Goal: Task Accomplishment & Management: Manage account settings

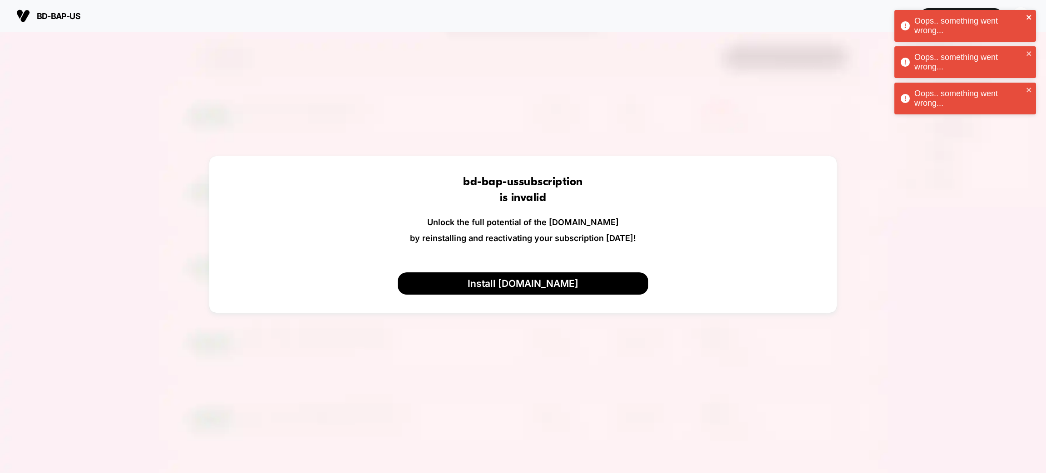
click at [1029, 15] on icon "close" at bounding box center [1029, 17] width 6 height 7
click at [1029, 18] on icon "close" at bounding box center [1028, 17] width 5 height 5
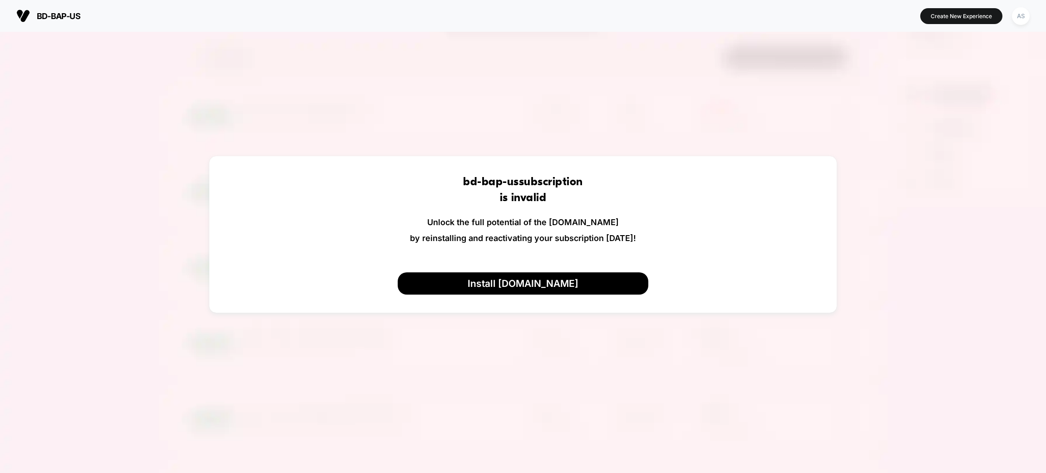
click at [1025, 19] on div "Oops.. something went wrong... bd-bap-us https://bd-bap-us.myshopify.com Create…" at bounding box center [523, 236] width 1046 height 473
click at [1022, 19] on div "AS" at bounding box center [1021, 16] width 18 height 18
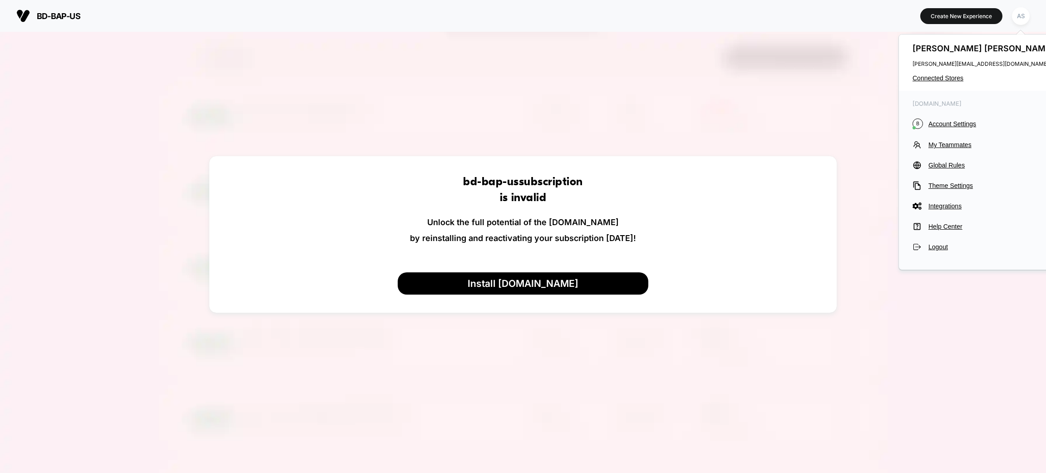
click at [967, 65] on span "akanksha.sharma@busterandpunch.com" at bounding box center [983, 63] width 143 height 7
click at [957, 123] on span "Account Settings" at bounding box center [992, 123] width 128 height 7
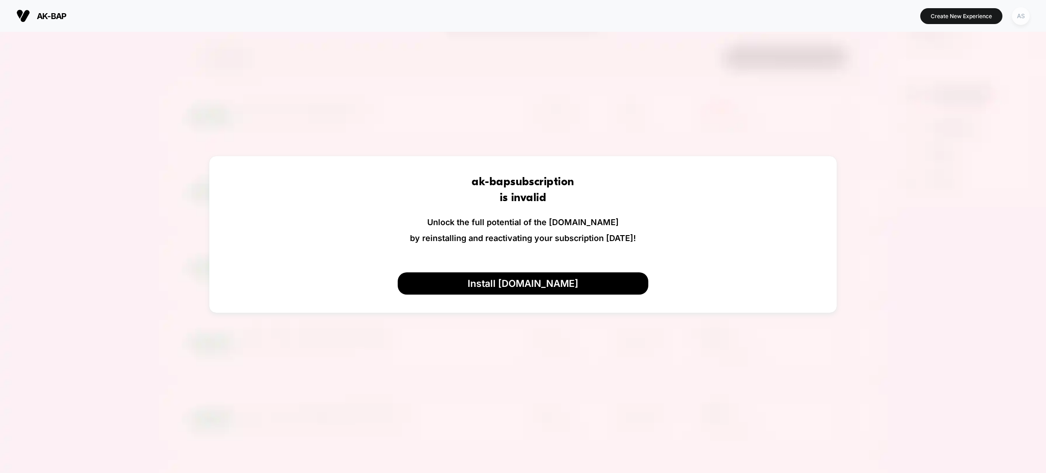
click at [1025, 15] on div "AS" at bounding box center [1021, 16] width 18 height 18
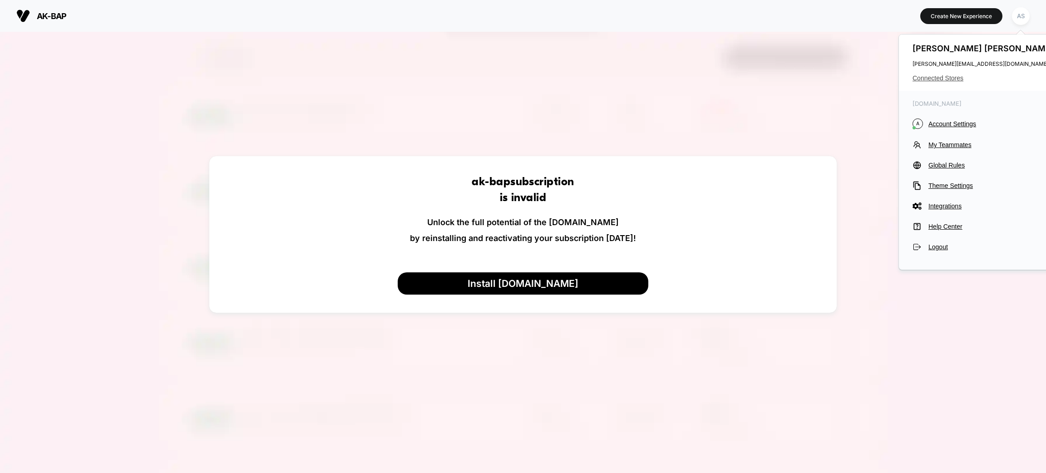
click at [929, 80] on span "Connected Stores" at bounding box center [983, 77] width 143 height 7
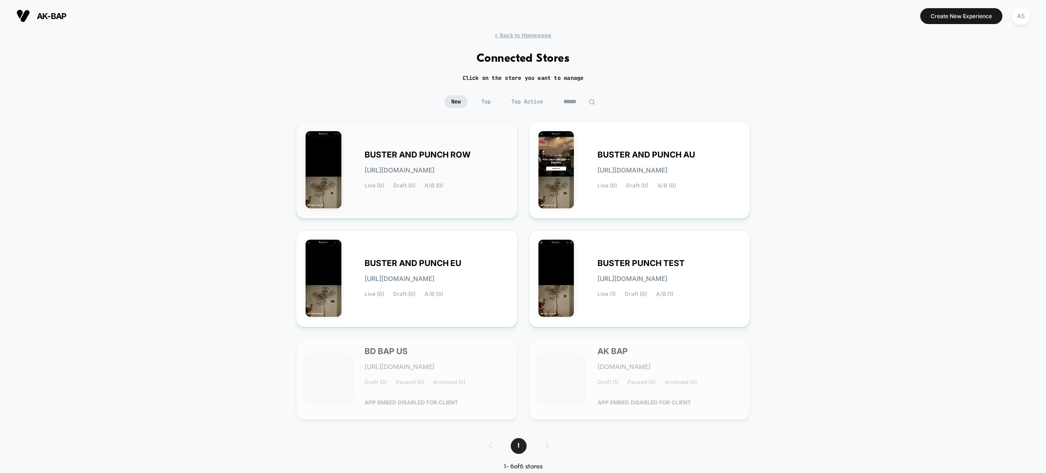
click at [418, 153] on span "BUSTER AND PUNCH ROW" at bounding box center [418, 155] width 106 height 6
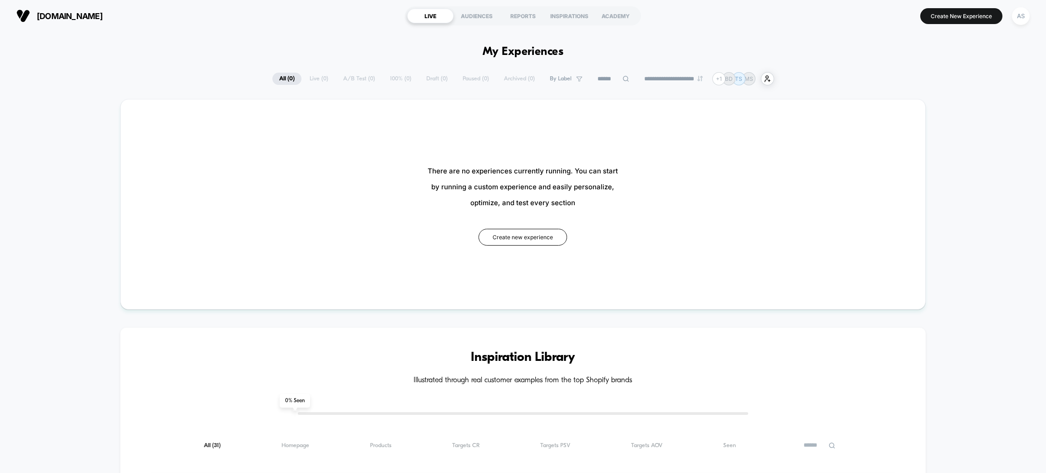
drag, startPoint x: 791, startPoint y: 116, endPoint x: 939, endPoint y: 59, distance: 158.3
click at [1018, 19] on div "AS" at bounding box center [1021, 16] width 18 height 18
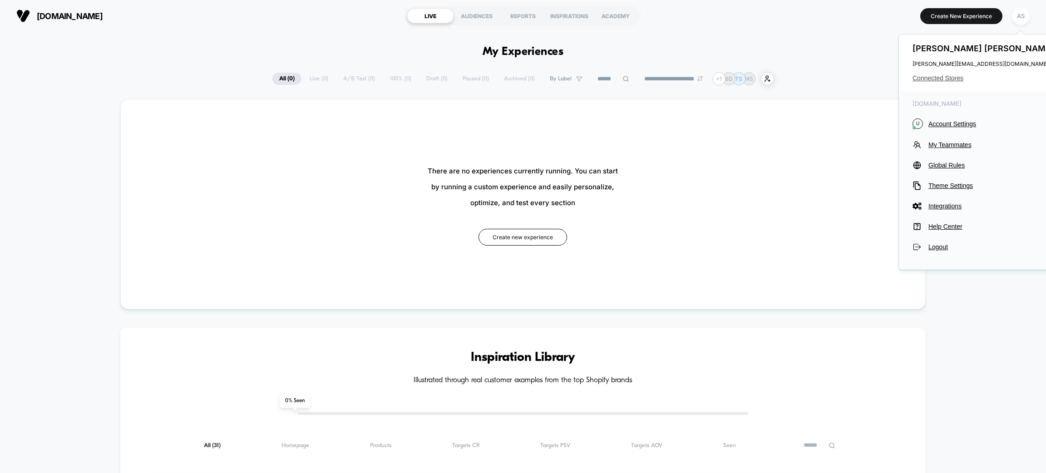
click at [953, 79] on span "Connected Stores" at bounding box center [983, 77] width 143 height 7
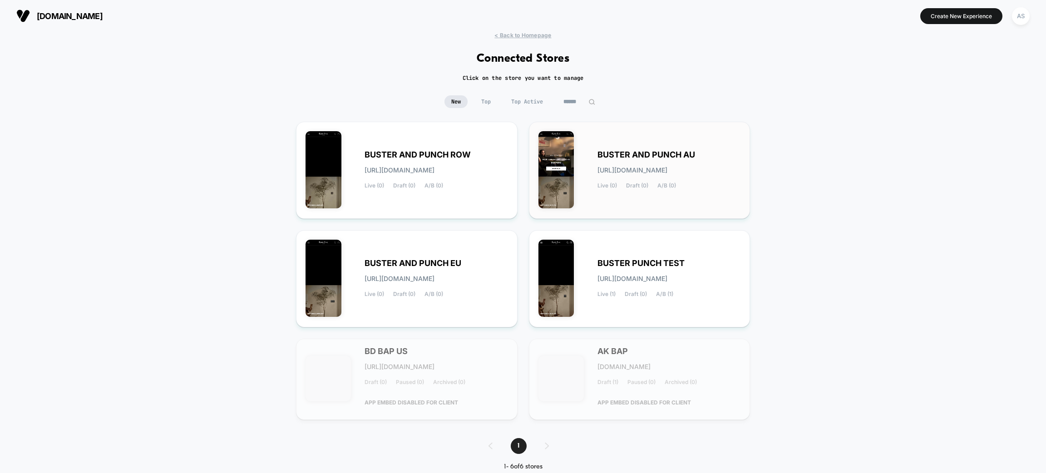
click at [686, 154] on span "BUSTER AND PUNCH AU" at bounding box center [646, 155] width 98 height 6
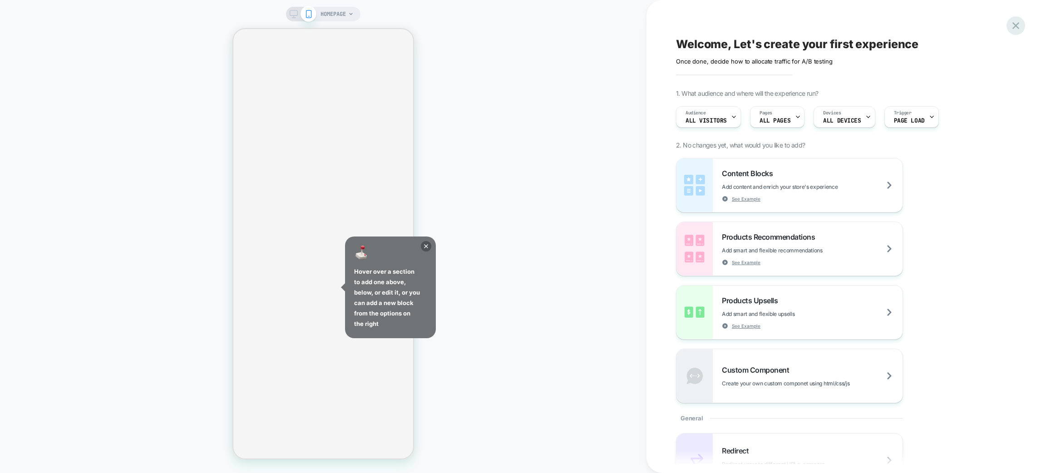
click at [1016, 24] on icon at bounding box center [1016, 26] width 12 height 12
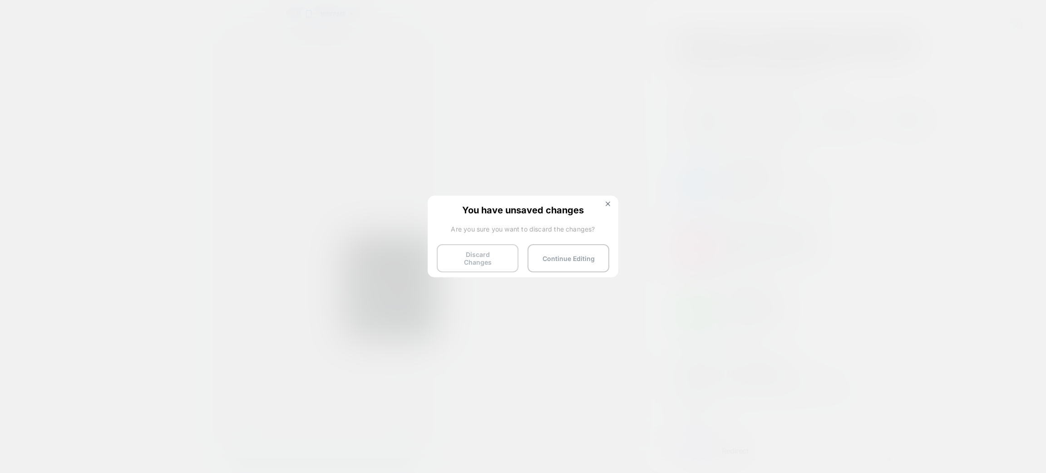
click at [487, 253] on button "Discard Changes" at bounding box center [478, 258] width 82 height 28
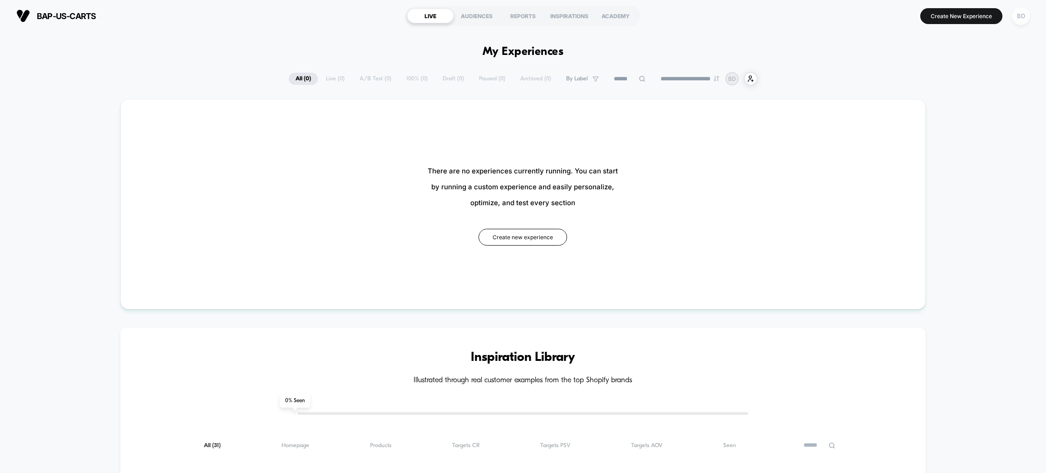
click at [1025, 20] on div "BD" at bounding box center [1021, 16] width 18 height 18
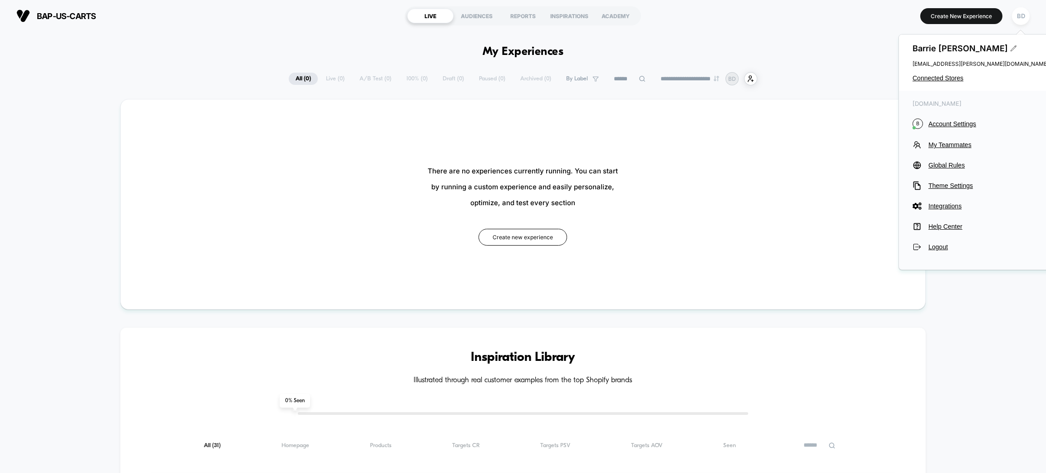
click at [1010, 45] on icon at bounding box center [1013, 48] width 7 height 7
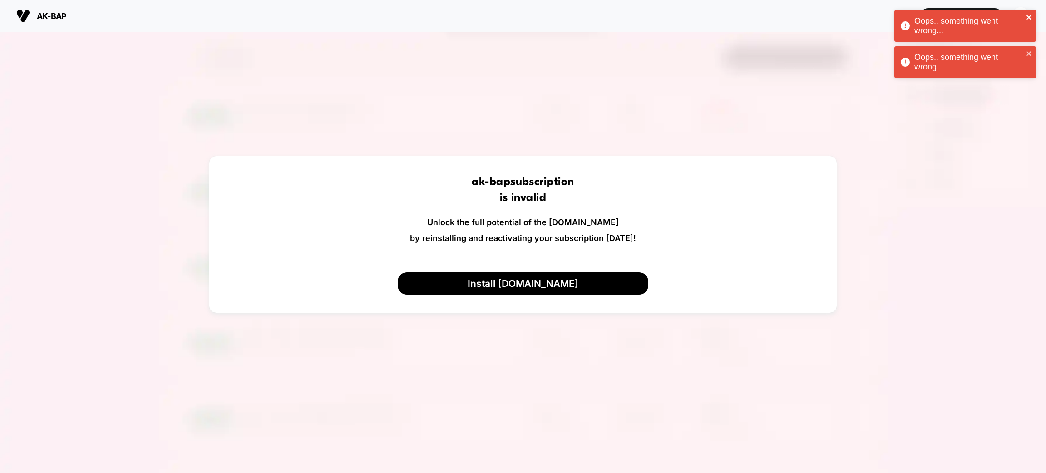
drag, startPoint x: 1031, startPoint y: 14, endPoint x: 1037, endPoint y: 29, distance: 16.5
click at [1031, 14] on icon "close" at bounding box center [1029, 17] width 6 height 7
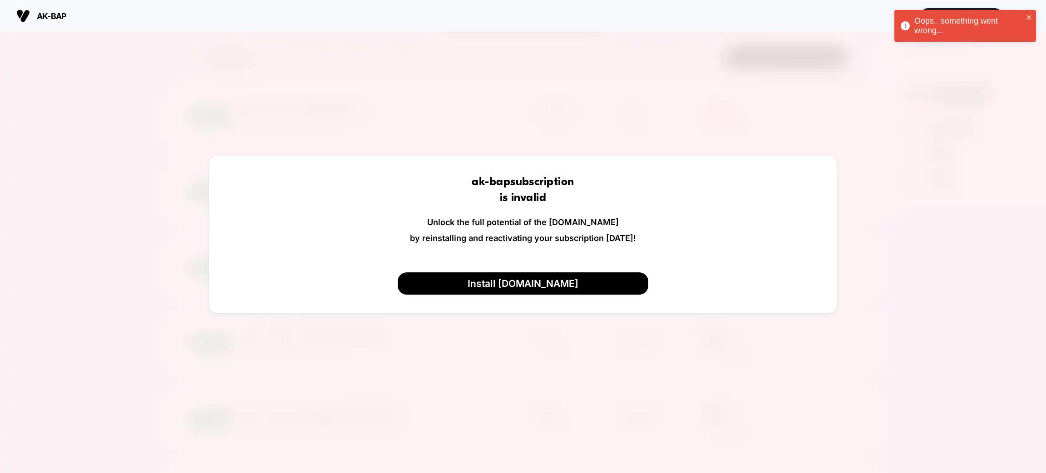
click at [1031, 51] on div "Oops.. something went wrong... Oops.. something went wrong... ak-bap Create New…" at bounding box center [523, 236] width 1046 height 473
click at [1030, 19] on icon "close" at bounding box center [1028, 17] width 5 height 5
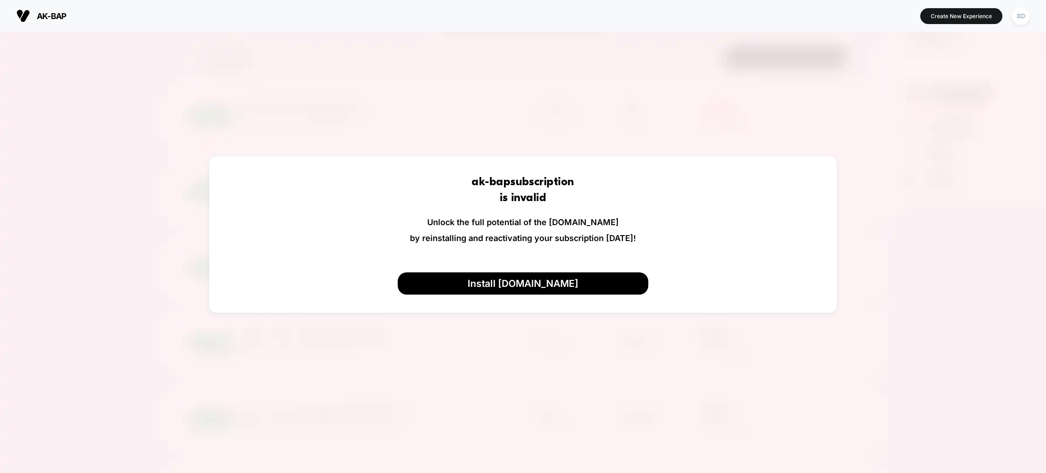
click at [1021, 18] on div "Oops.. something went wrong..." at bounding box center [964, 28] width 145 height 40
click at [1012, 15] on div "BD" at bounding box center [1021, 16] width 18 height 18
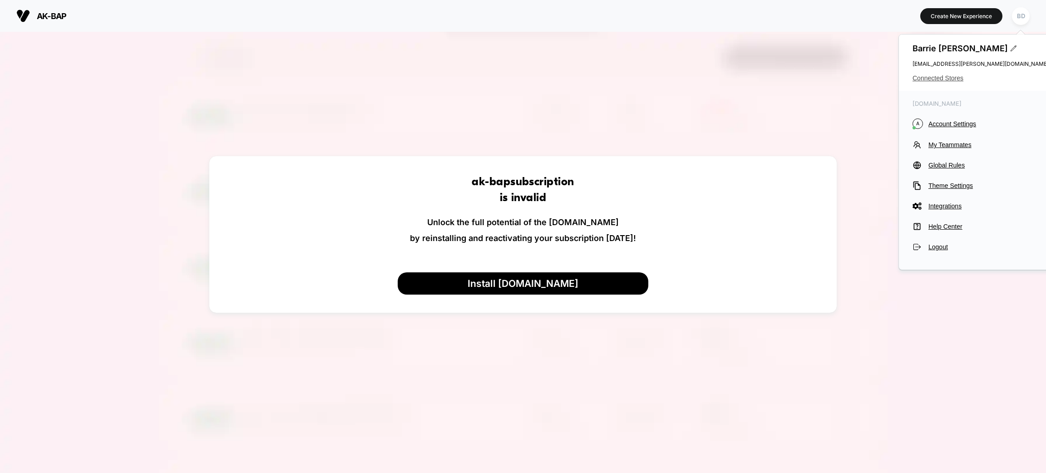
click at [945, 82] on span "Connected Stores" at bounding box center [980, 77] width 136 height 7
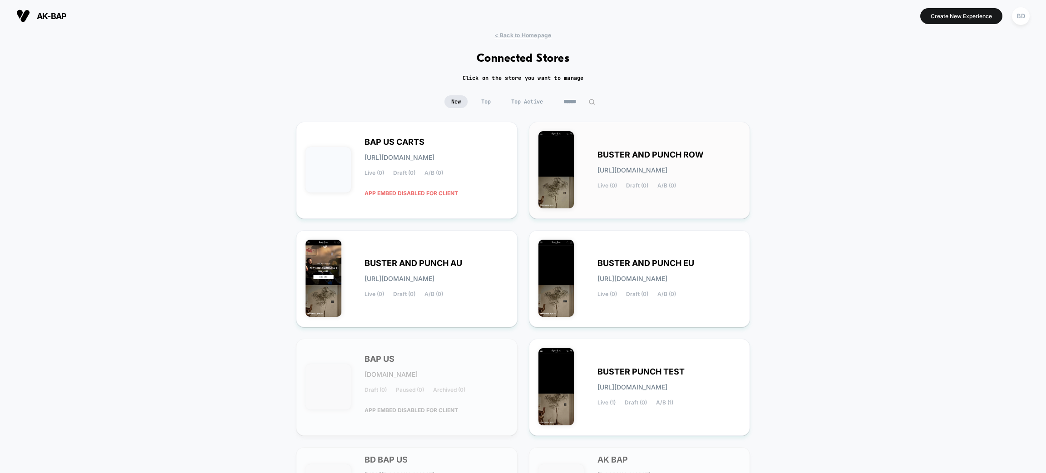
click at [687, 153] on span "BUSTER AND PUNCH ROW" at bounding box center [650, 155] width 106 height 6
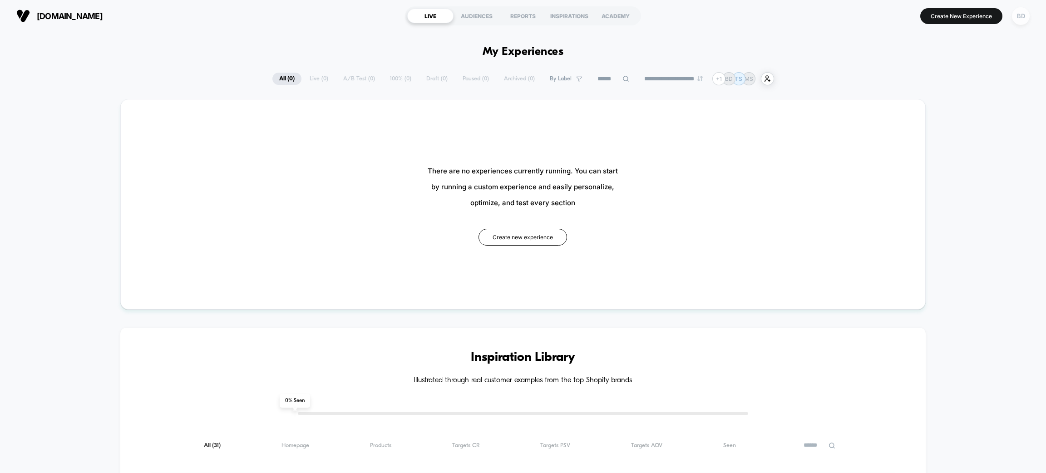
click at [1019, 20] on div "BD" at bounding box center [1021, 16] width 18 height 18
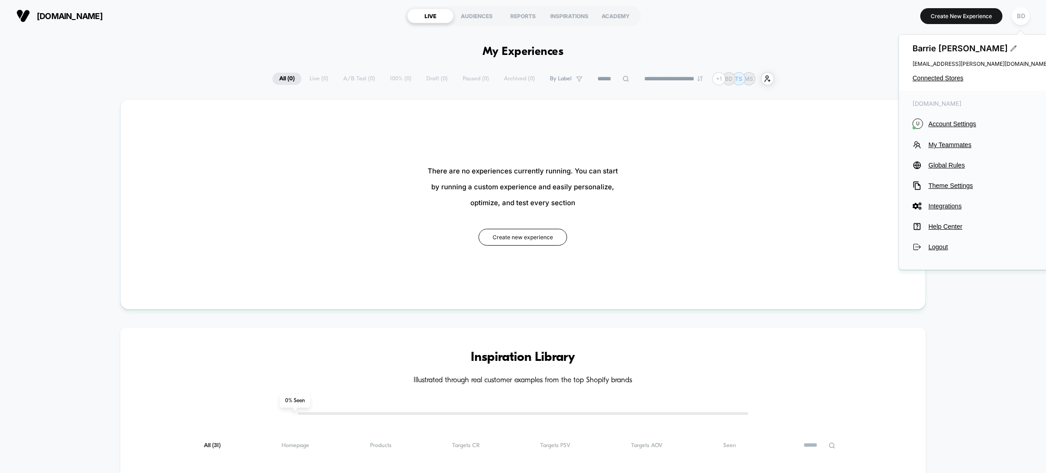
click at [956, 62] on span "barrie.dawson@busterandpunch.com" at bounding box center [980, 63] width 136 height 7
click at [1010, 45] on icon at bounding box center [1013, 48] width 7 height 7
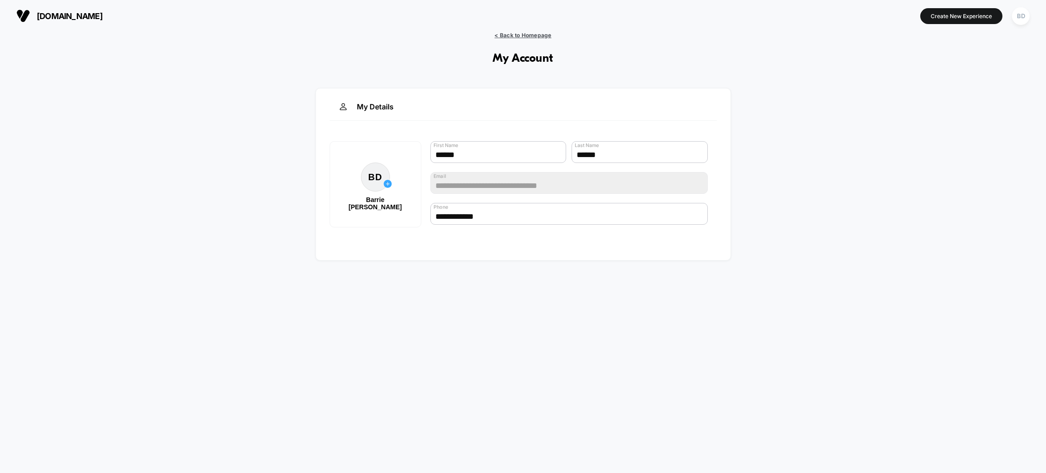
click at [502, 35] on span "< Back to Homepage" at bounding box center [522, 35] width 57 height 7
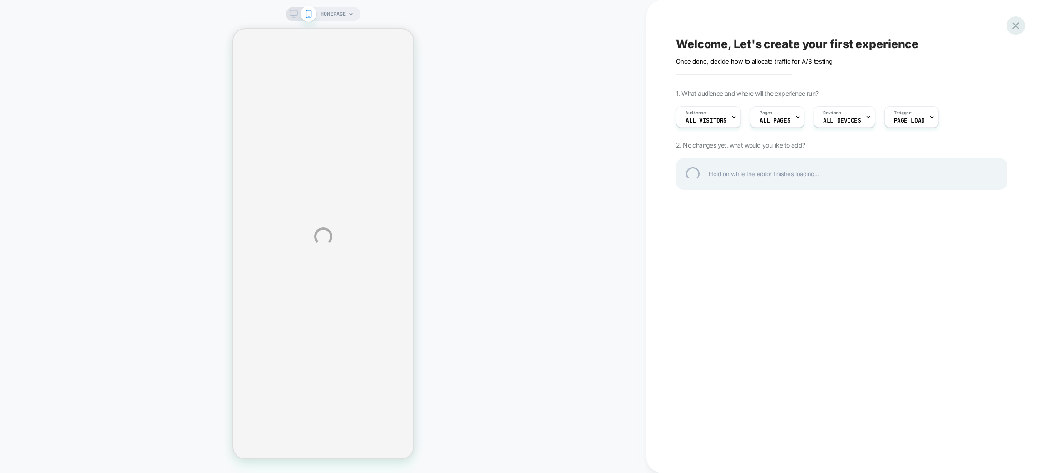
click at [1017, 23] on div at bounding box center [1015, 25] width 19 height 19
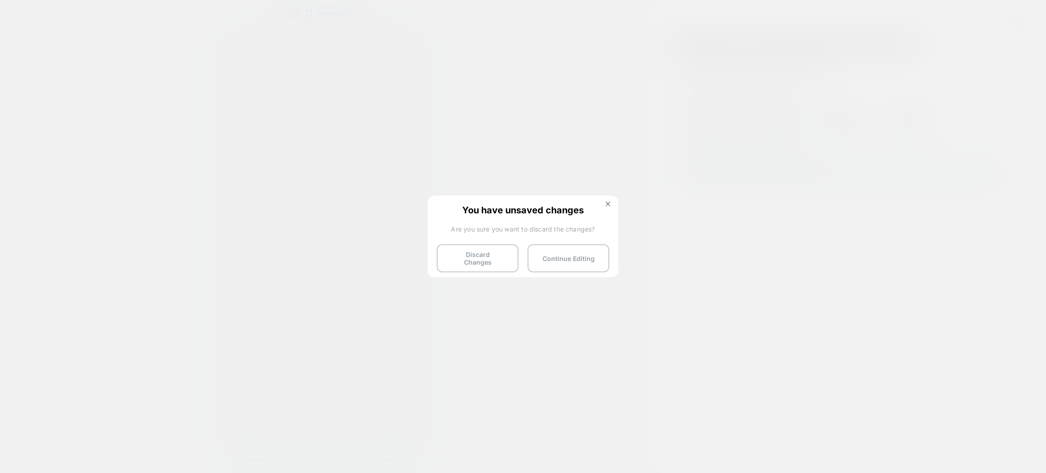
drag, startPoint x: 485, startPoint y: 250, endPoint x: 657, endPoint y: 423, distance: 244.0
click at [485, 250] on button "Discard Changes" at bounding box center [478, 258] width 82 height 28
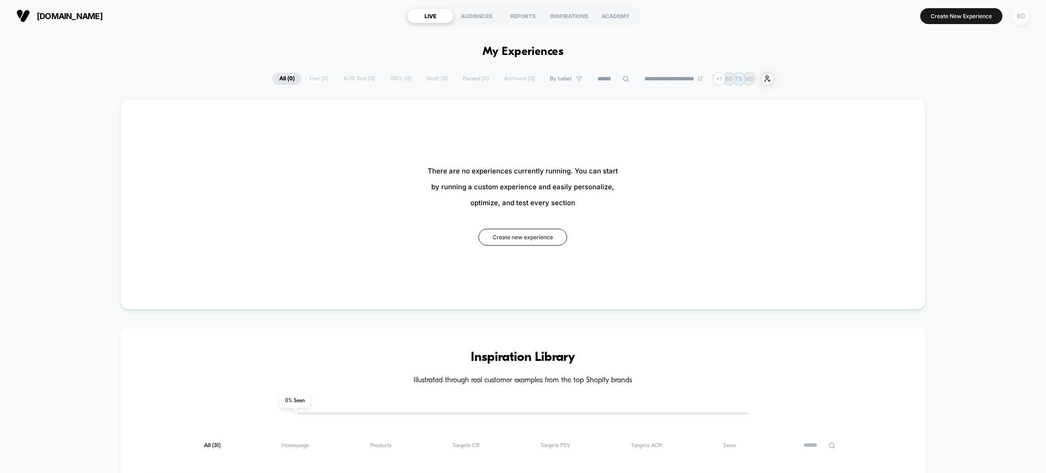
click at [1025, 15] on div "BD" at bounding box center [1021, 16] width 18 height 18
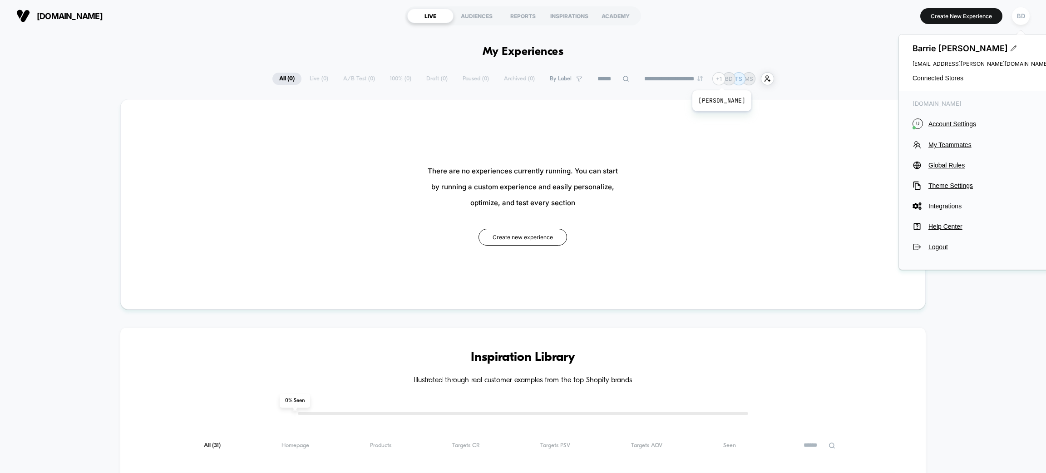
click at [724, 79] on div "+ 1" at bounding box center [718, 78] width 13 height 13
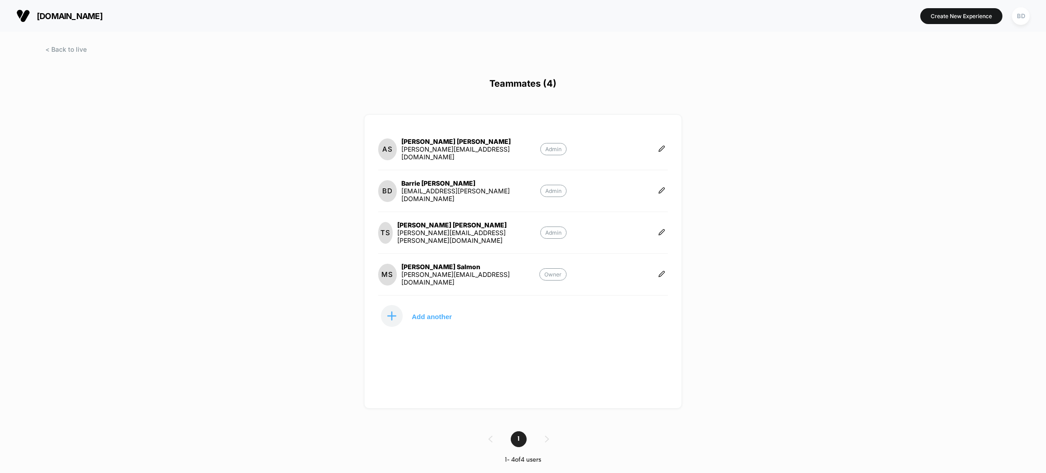
click at [451, 151] on div "[PERSON_NAME][EMAIL_ADDRESS][DOMAIN_NAME]" at bounding box center [470, 152] width 139 height 15
click at [1020, 13] on div "BD" at bounding box center [1021, 16] width 18 height 18
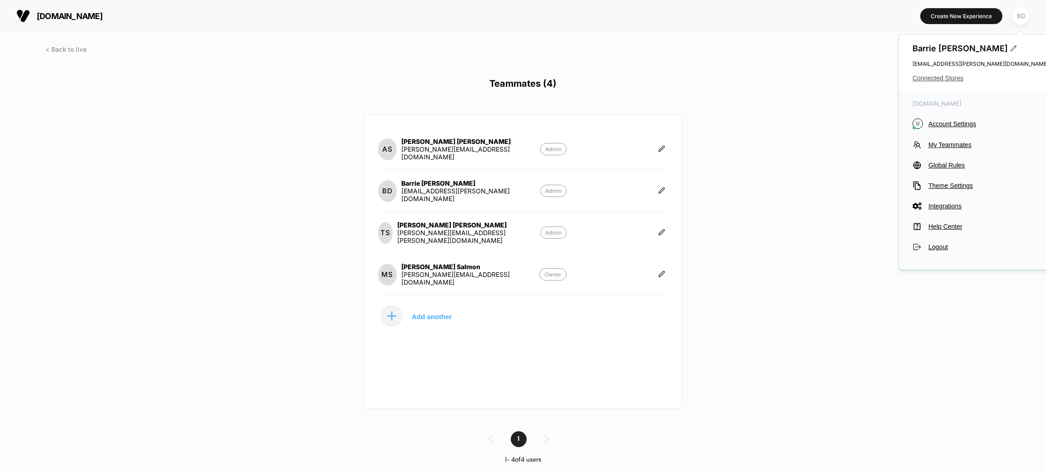
click at [948, 78] on span "Connected Stores" at bounding box center [980, 77] width 136 height 7
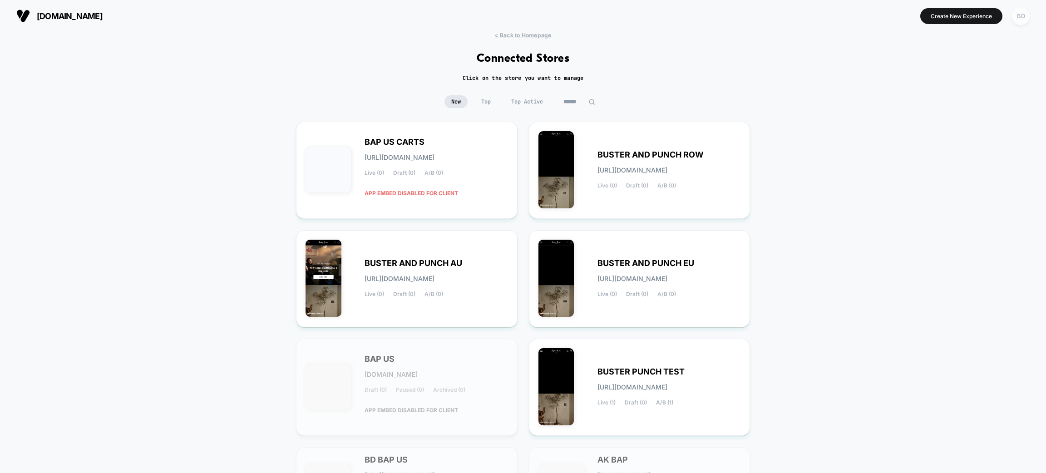
click at [1027, 15] on div "BD" at bounding box center [1021, 16] width 18 height 18
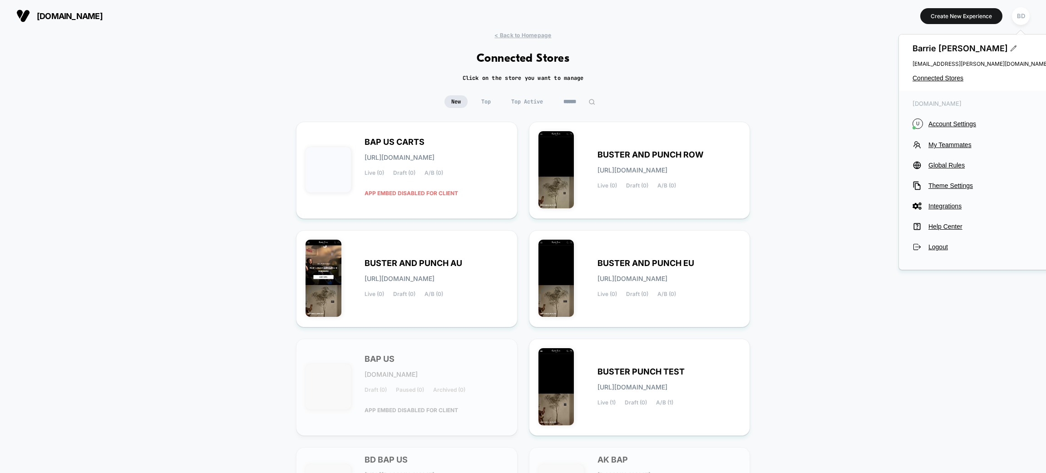
click at [21, 15] on img at bounding box center [23, 16] width 14 height 14
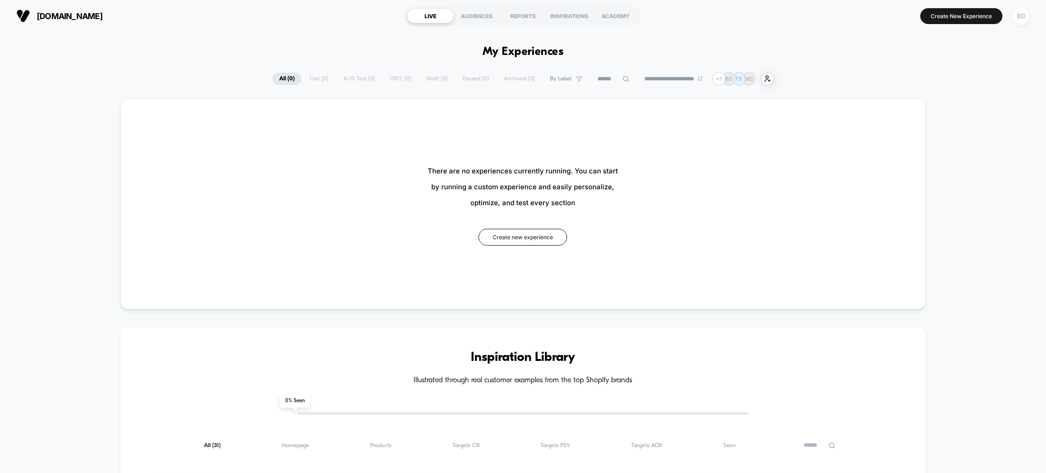
click at [1024, 18] on div "BD" at bounding box center [1021, 16] width 18 height 18
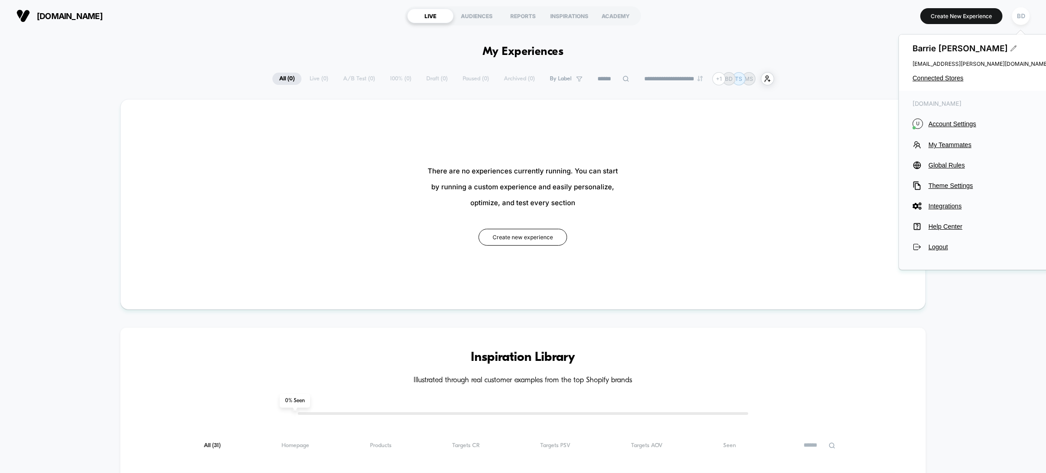
click at [1010, 49] on icon at bounding box center [1013, 48] width 7 height 7
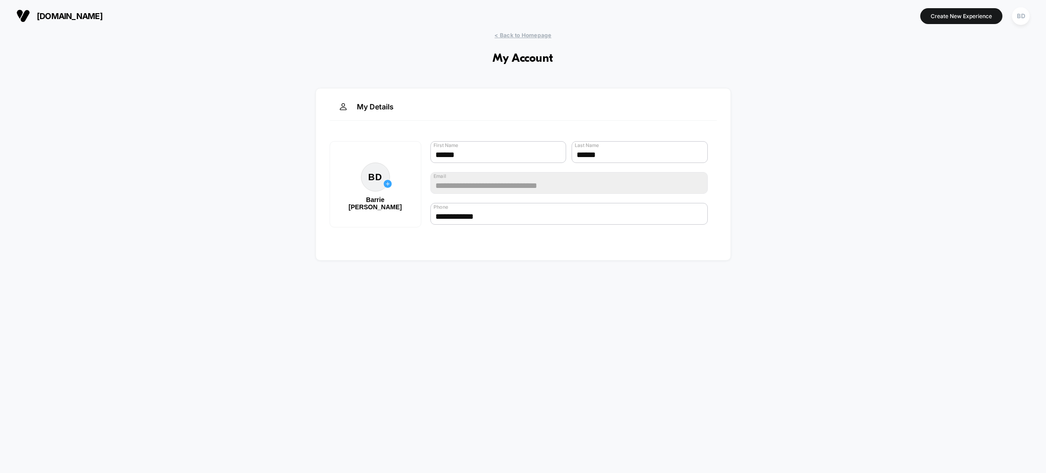
click at [560, 443] on div "**********" at bounding box center [523, 248] width 1046 height 432
click at [1023, 16] on div "BD" at bounding box center [1021, 16] width 18 height 18
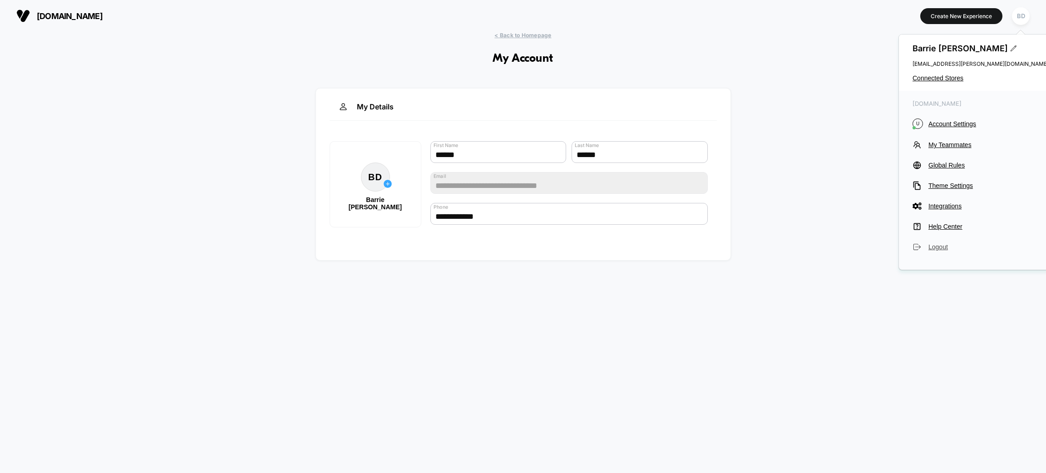
click at [938, 247] on span "Logout" at bounding box center [988, 246] width 120 height 7
